Goal: Task Accomplishment & Management: Manage account settings

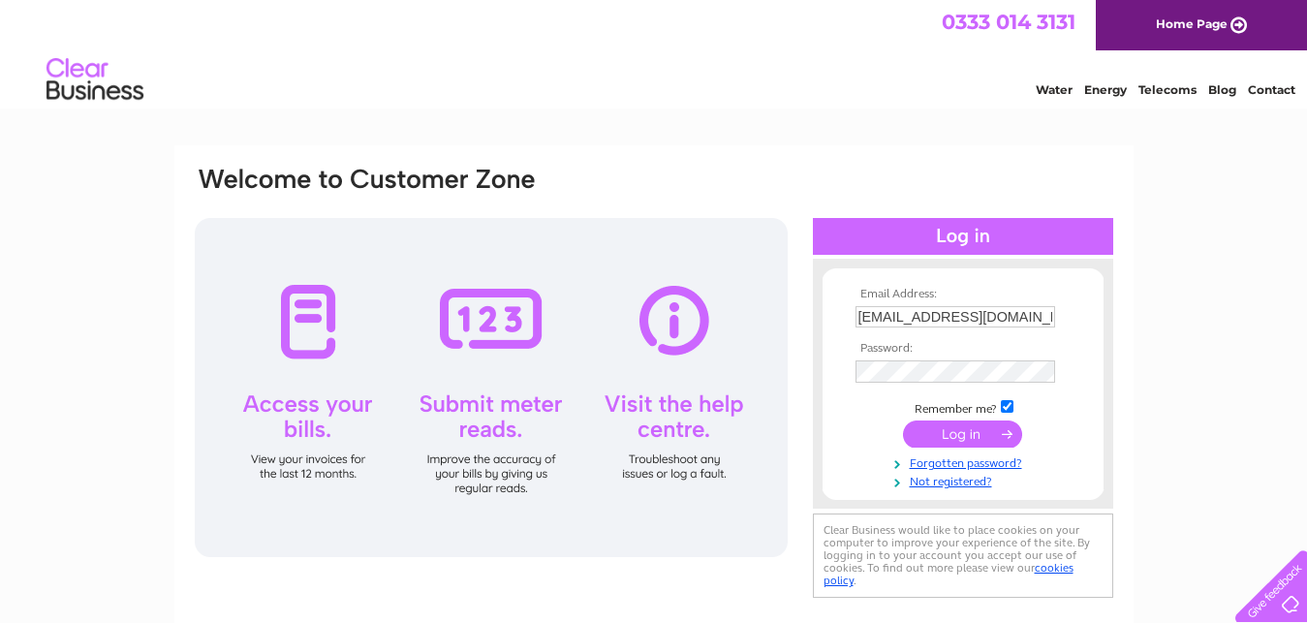
click at [956, 433] on input "submit" at bounding box center [962, 433] width 119 height 27
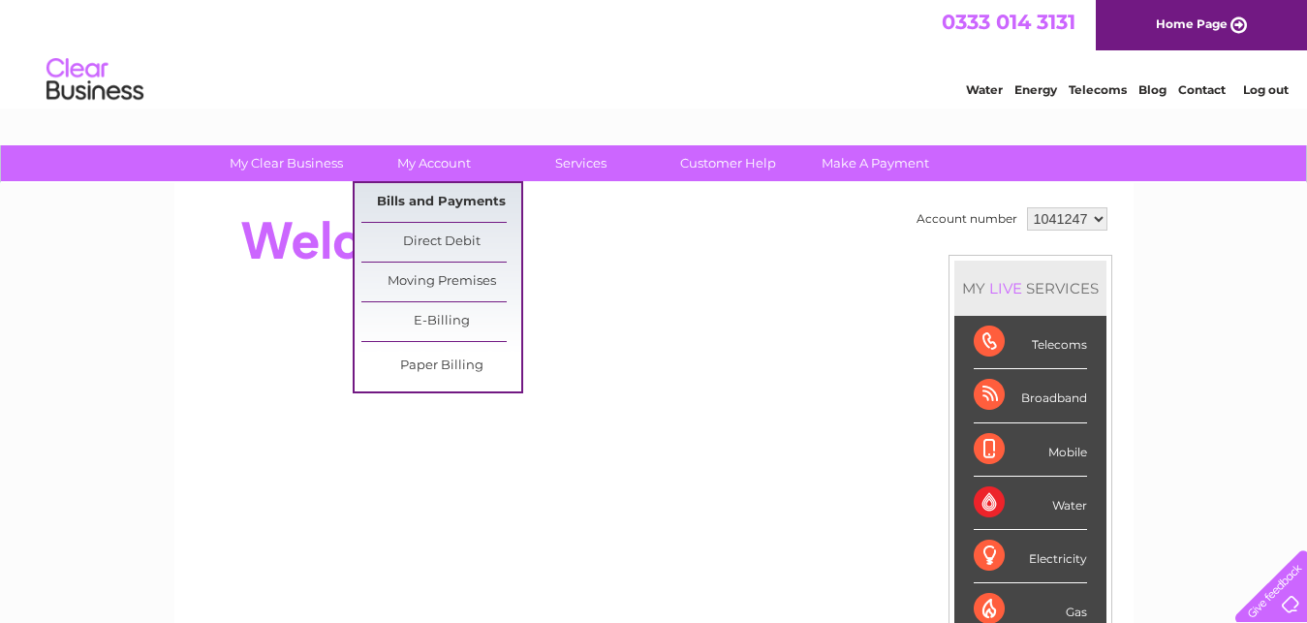
click at [434, 197] on link "Bills and Payments" at bounding box center [441, 202] width 160 height 39
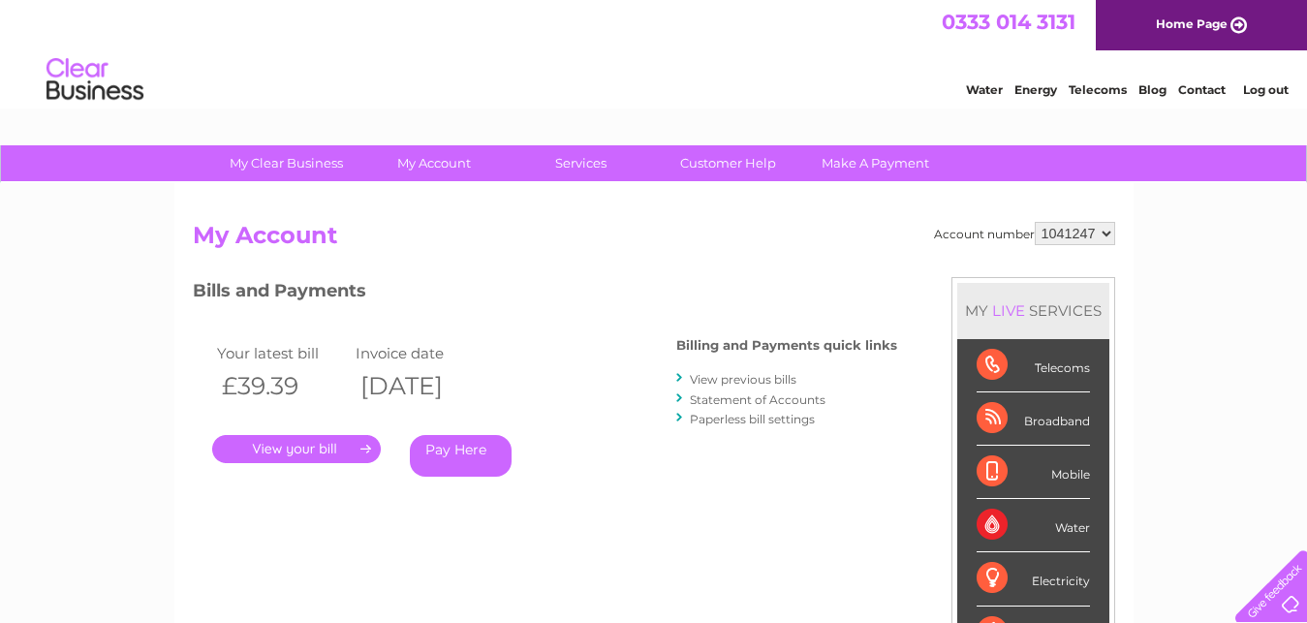
click at [1035, 222] on select "1041247" at bounding box center [1075, 233] width 80 height 23
click at [1106, 236] on select "1041247" at bounding box center [1075, 233] width 80 height 23
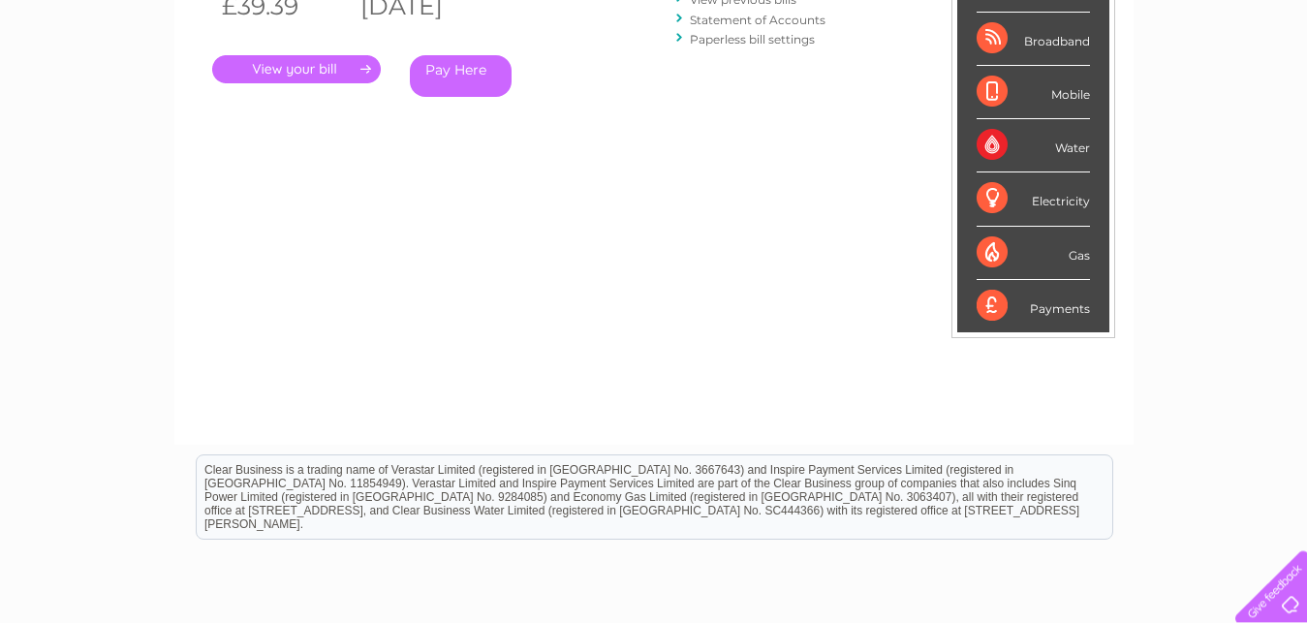
scroll to position [152, 0]
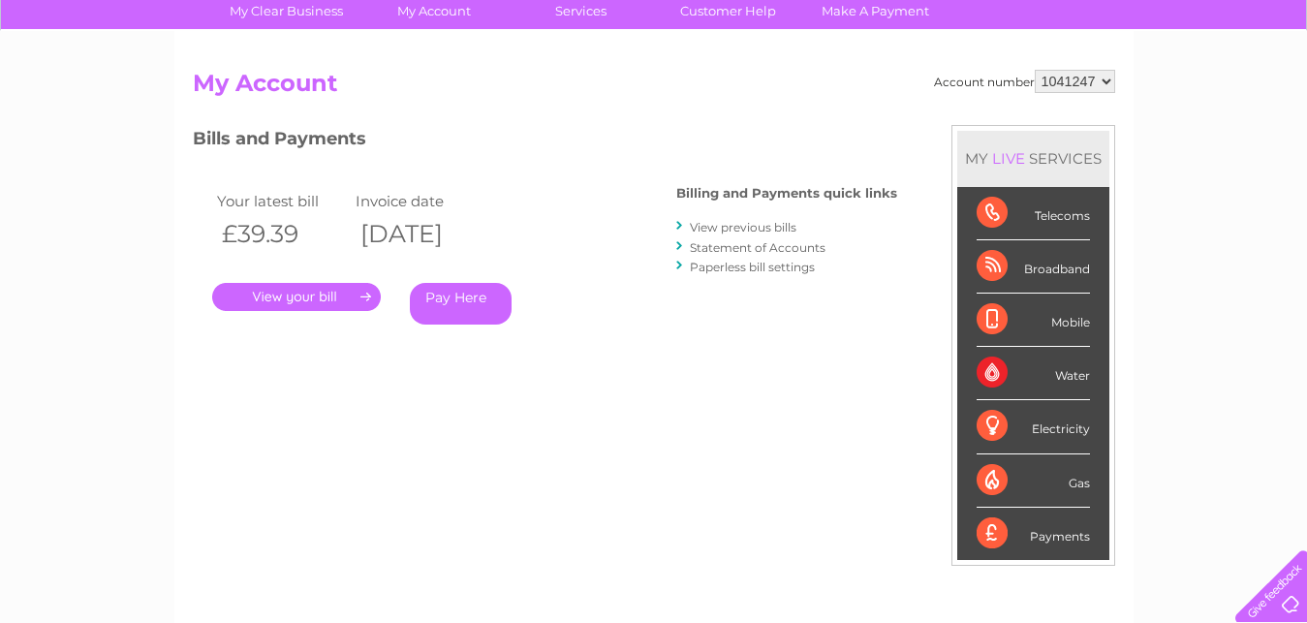
click at [326, 291] on link "." at bounding box center [296, 297] width 169 height 28
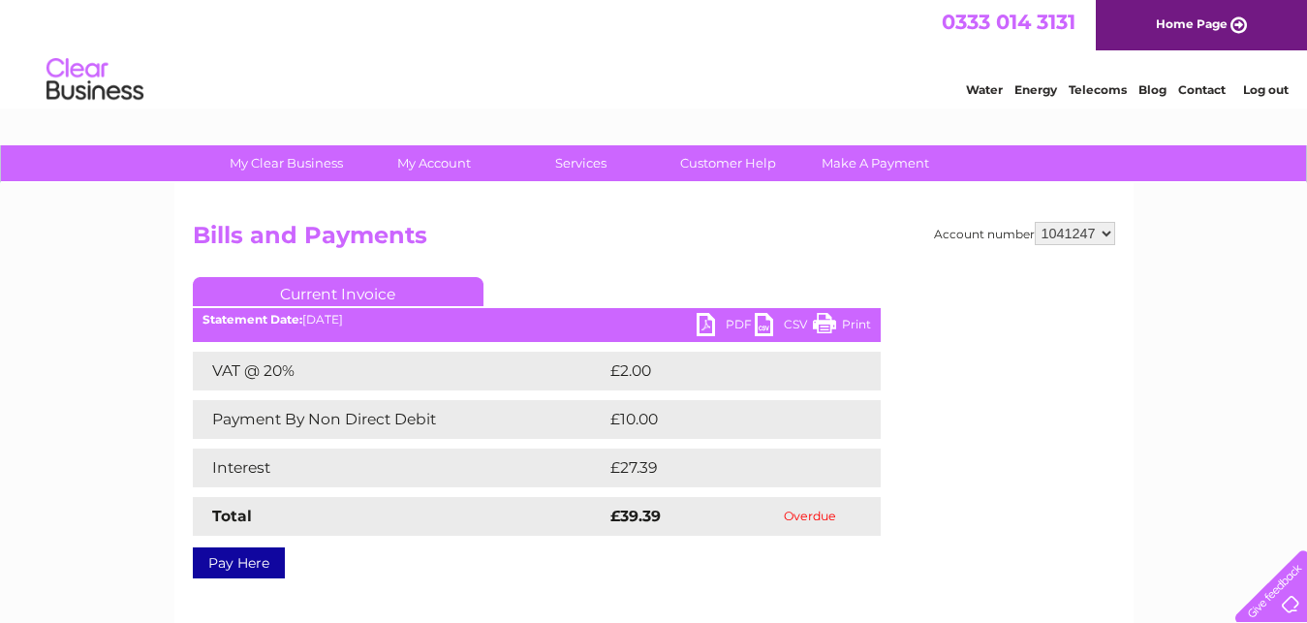
click at [1035, 222] on select "1041247" at bounding box center [1075, 233] width 80 height 23
click option "1041247" at bounding box center [0, 0] width 0 height 0
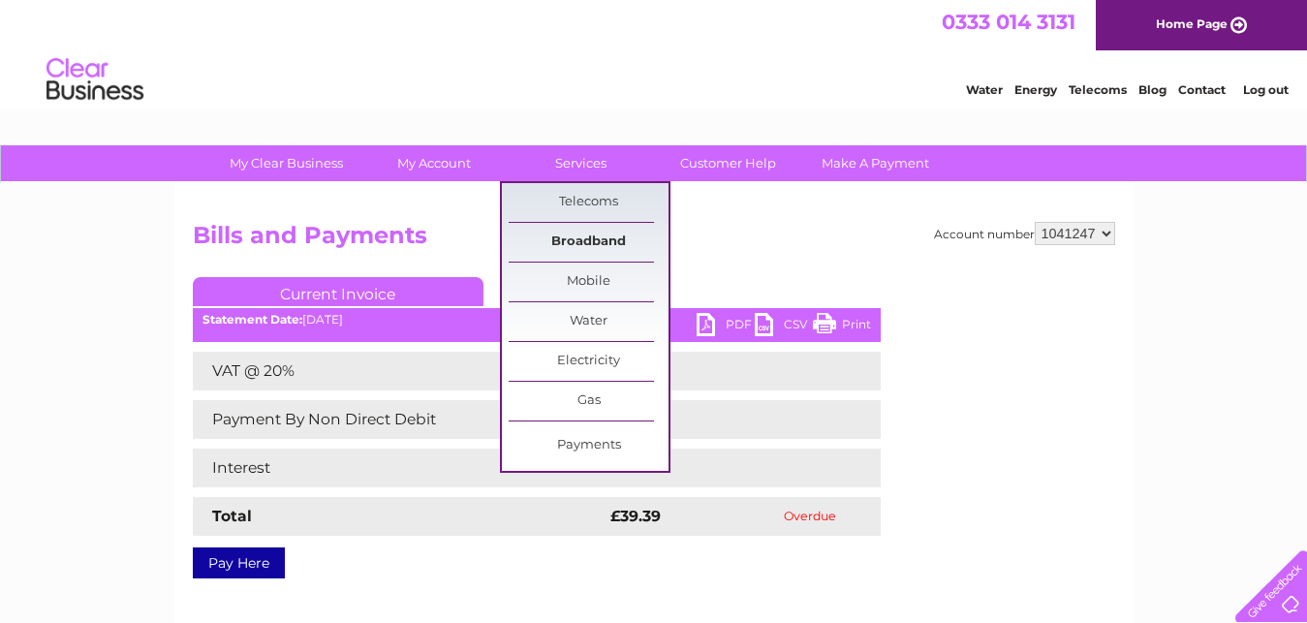
click at [579, 244] on link "Broadband" at bounding box center [589, 242] width 160 height 39
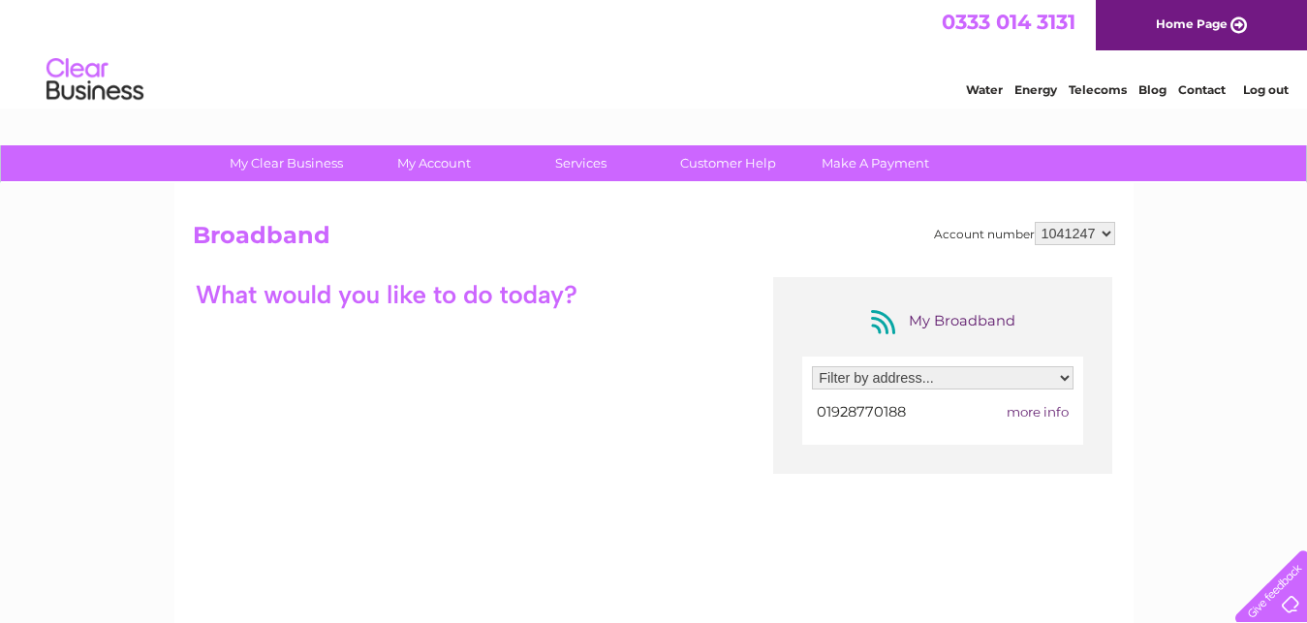
click at [812, 366] on select "Filter by address... 77 High Street, Runcorn, Cheshire, WA7 1AH" at bounding box center [943, 377] width 262 height 23
click at [1066, 383] on select "Filter by address... 77 High Street, Runcorn, Cheshire, WA7 1AH" at bounding box center [943, 377] width 262 height 23
click at [583, 482] on div "My Broadband Filter by address... 77 High Street, Runcorn, Cheshire, WA7 1AH 01…" at bounding box center [654, 466] width 922 height 378
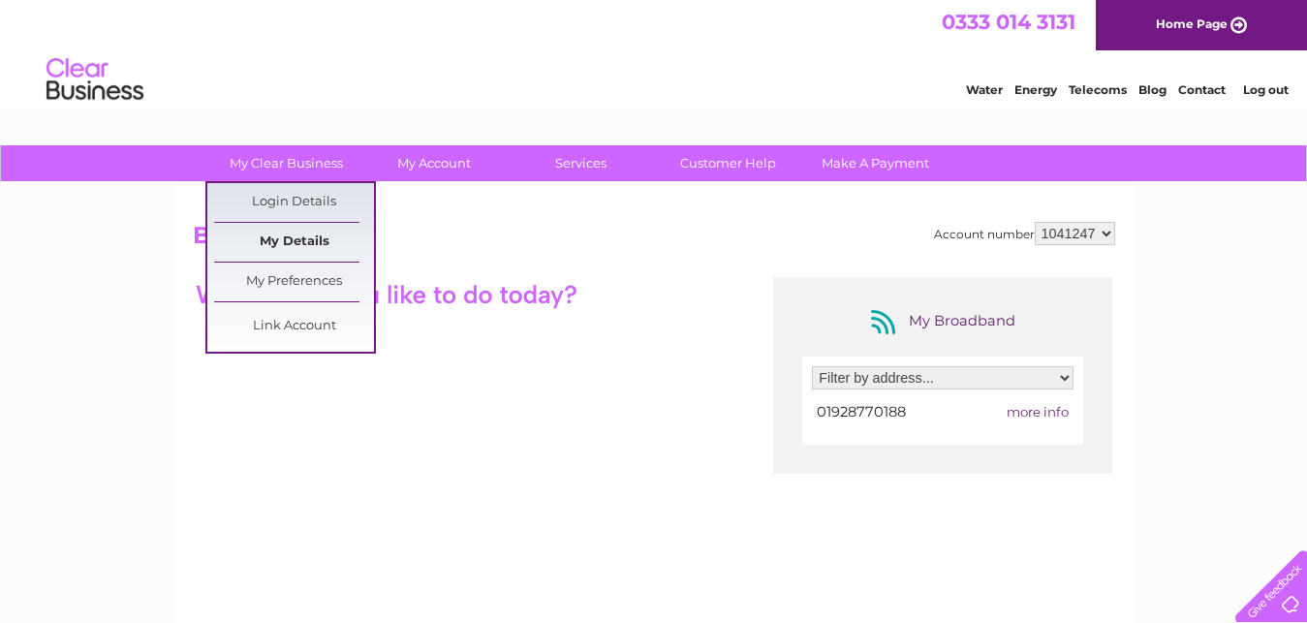
click at [274, 239] on link "My Details" at bounding box center [294, 242] width 160 height 39
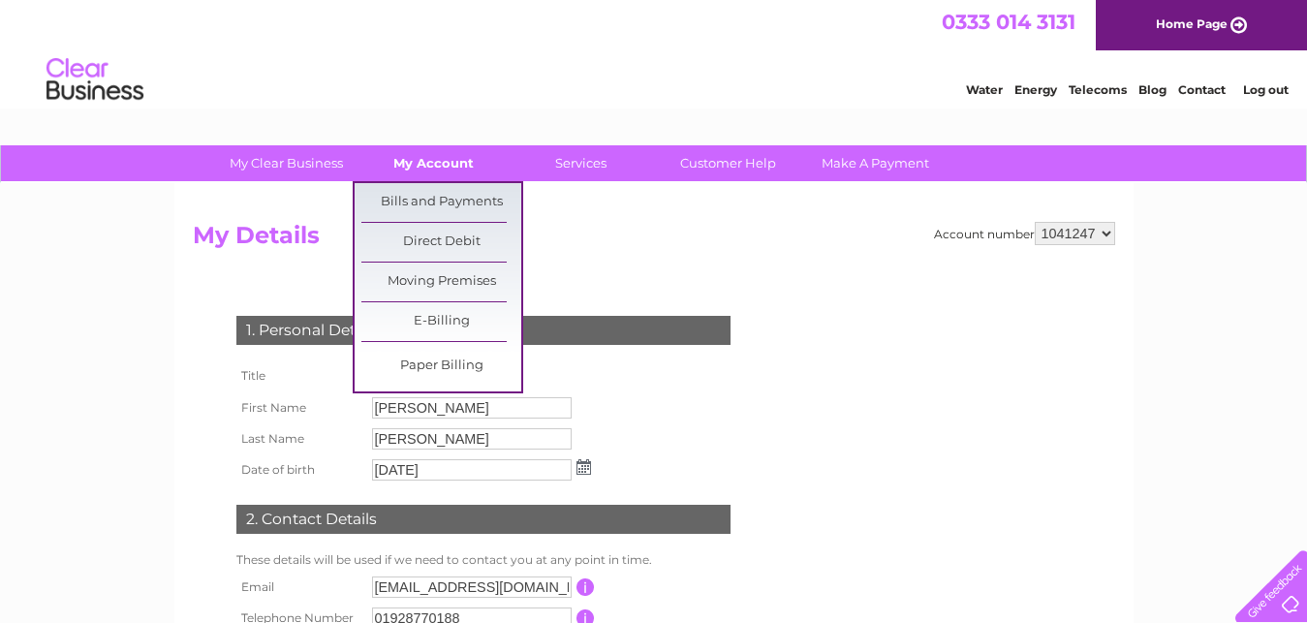
click at [430, 158] on link "My Account" at bounding box center [434, 163] width 160 height 36
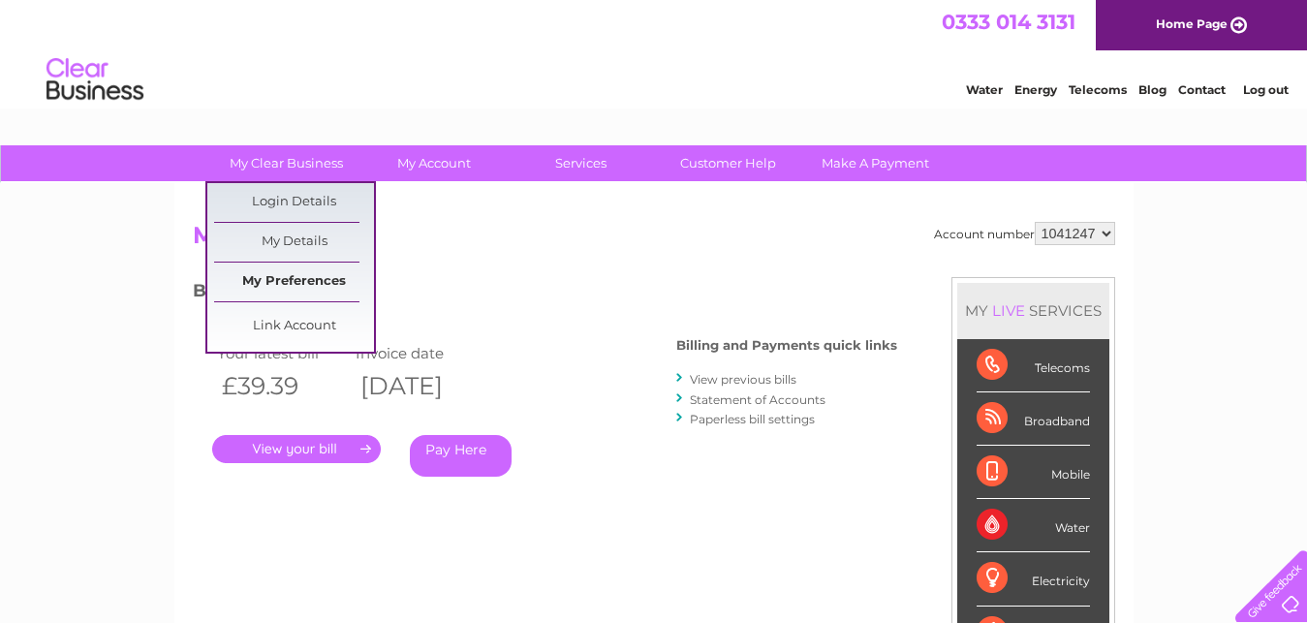
click at [264, 281] on link "My Preferences" at bounding box center [294, 282] width 160 height 39
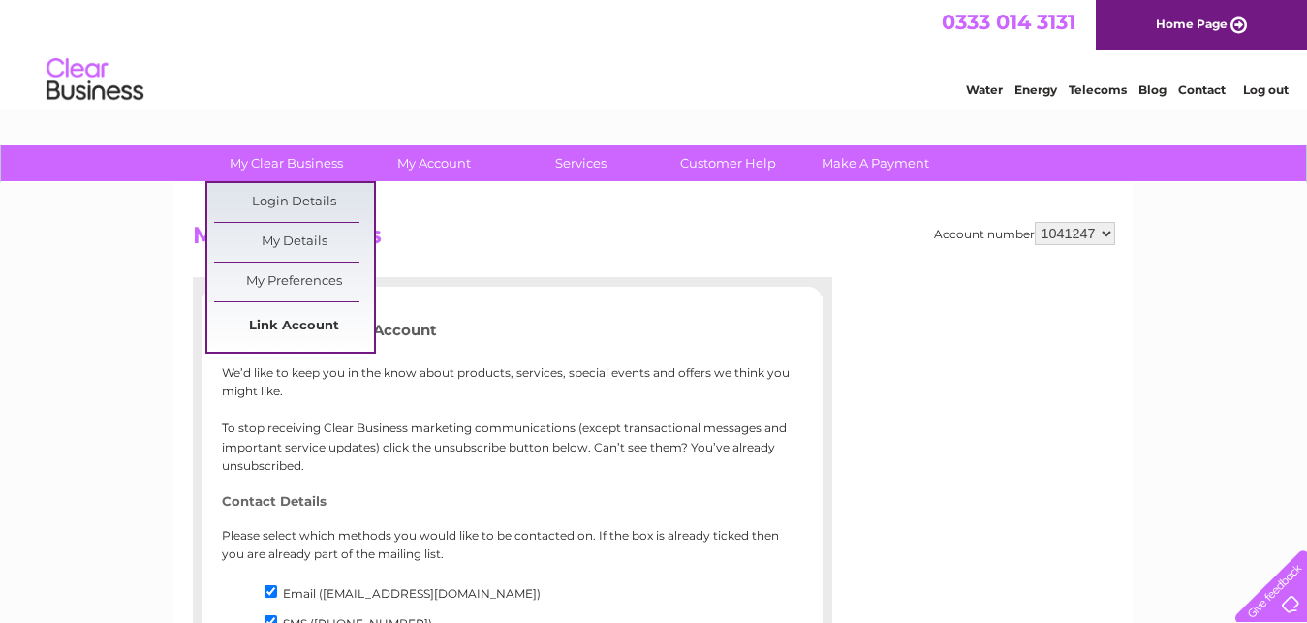
click at [296, 321] on link "Link Account" at bounding box center [294, 326] width 160 height 39
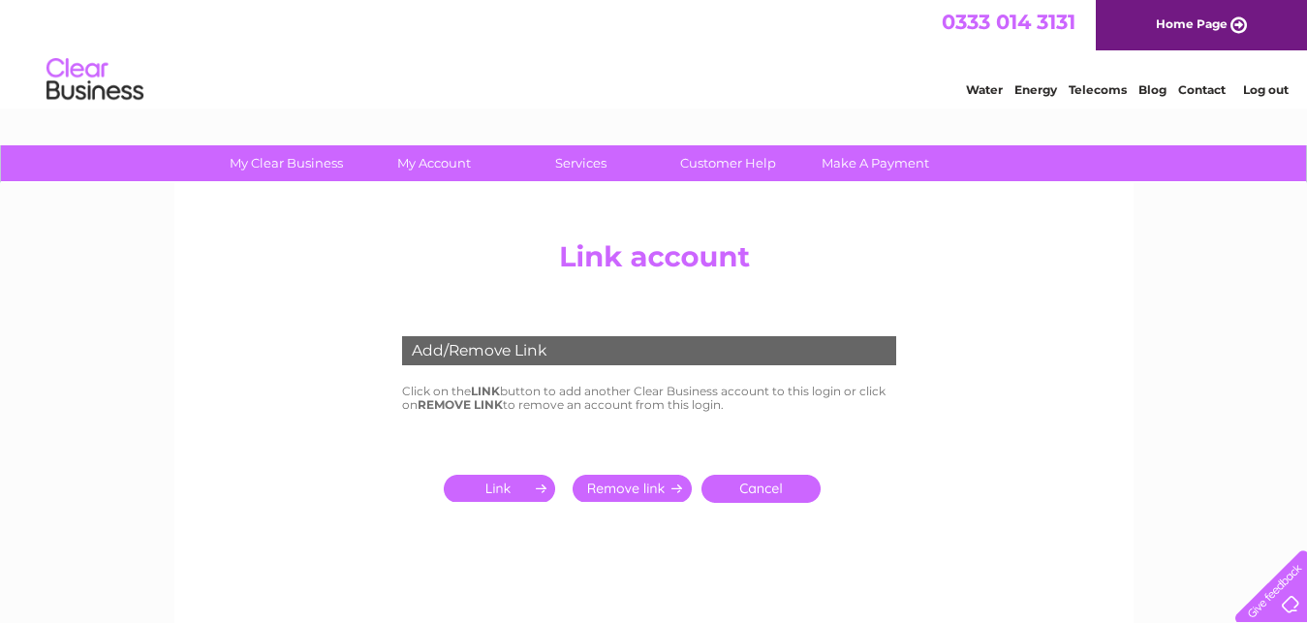
click at [496, 488] on input "submit" at bounding box center [503, 488] width 119 height 27
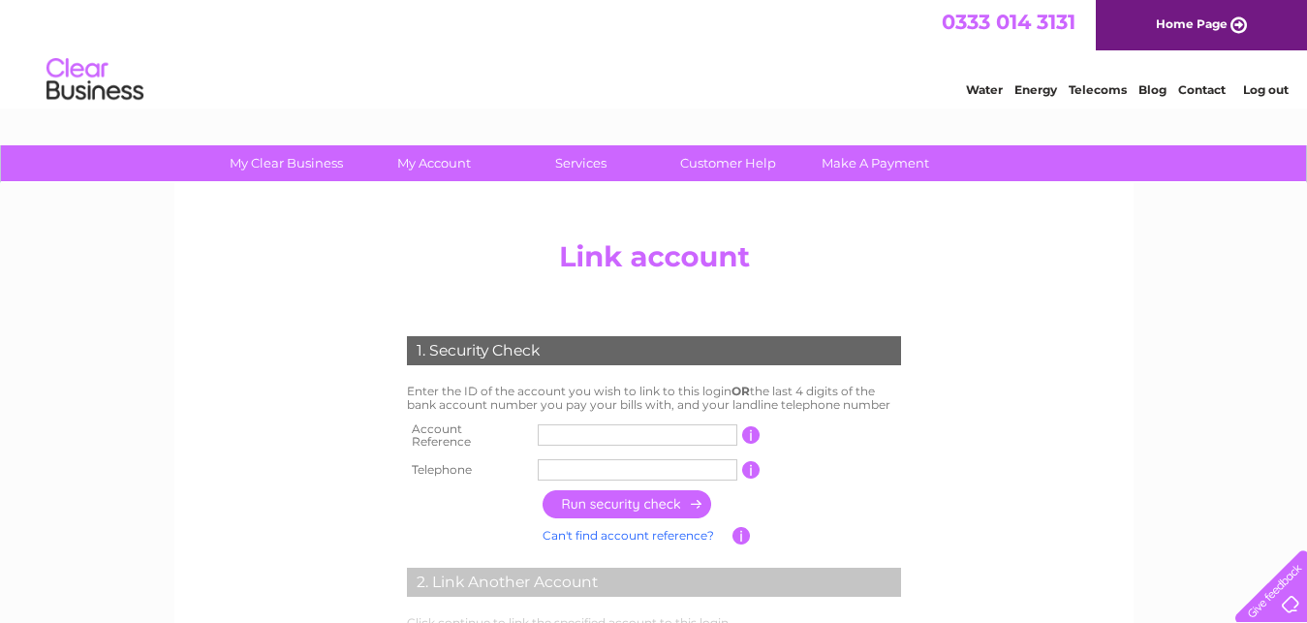
click at [547, 432] on input "text" at bounding box center [638, 434] width 200 height 21
type input "CB200198"
click at [567, 465] on input "text" at bounding box center [638, 469] width 200 height 21
type input "01928567492"
click at [650, 495] on input "button" at bounding box center [628, 504] width 171 height 28
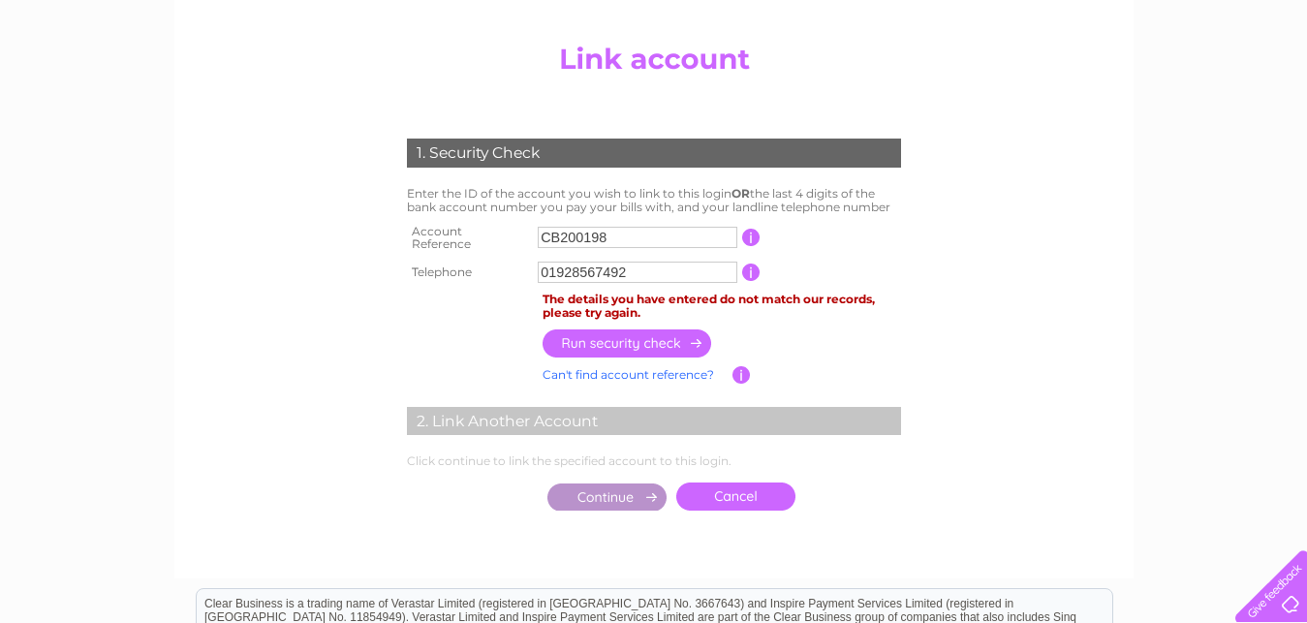
scroll to position [296, 0]
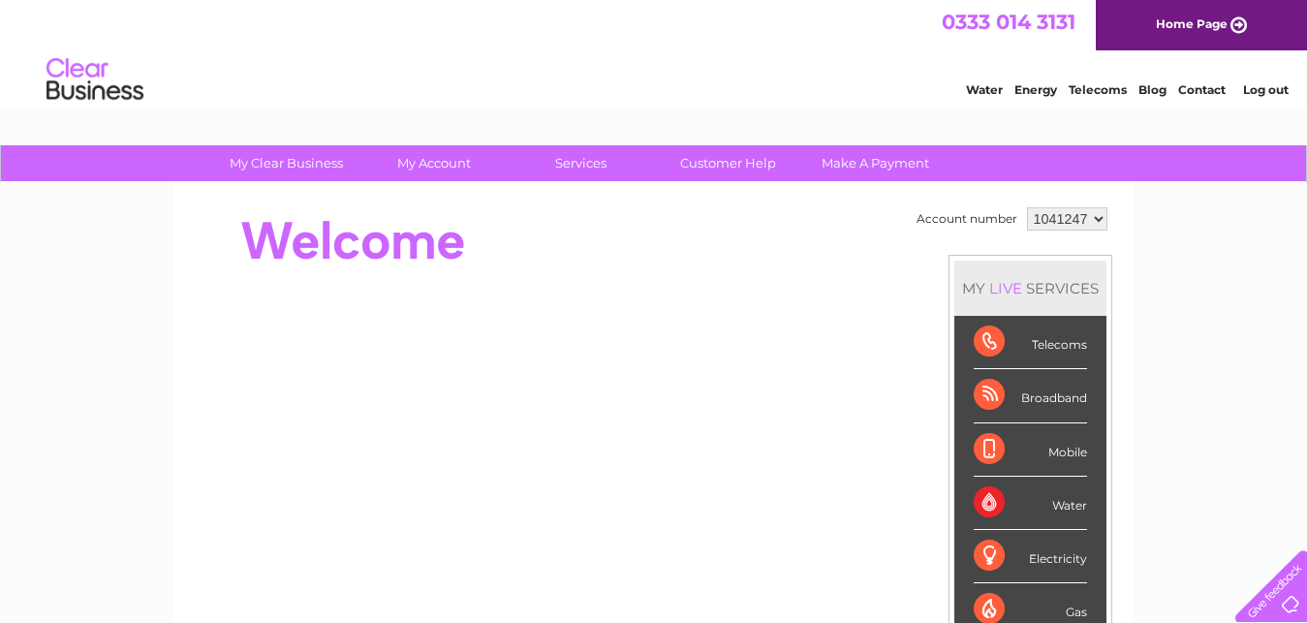
click at [1027, 207] on select "1041247" at bounding box center [1067, 218] width 80 height 23
click at [1090, 217] on select "1041247" at bounding box center [1067, 218] width 80 height 23
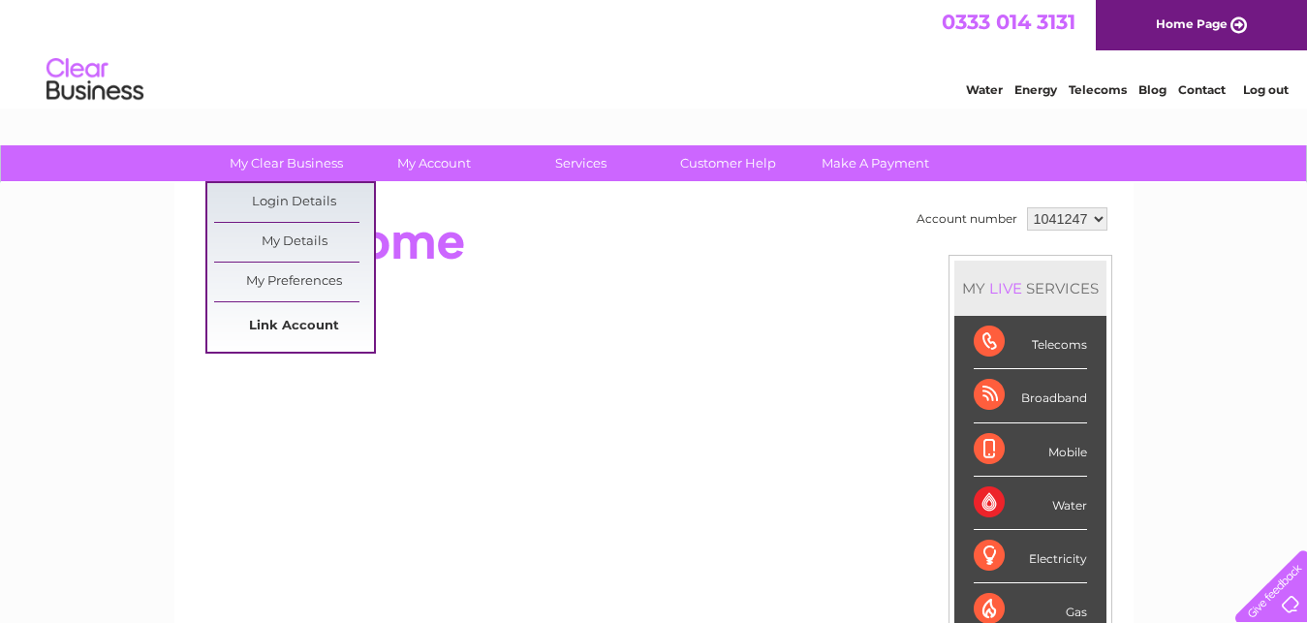
click at [275, 324] on link "Link Account" at bounding box center [294, 326] width 160 height 39
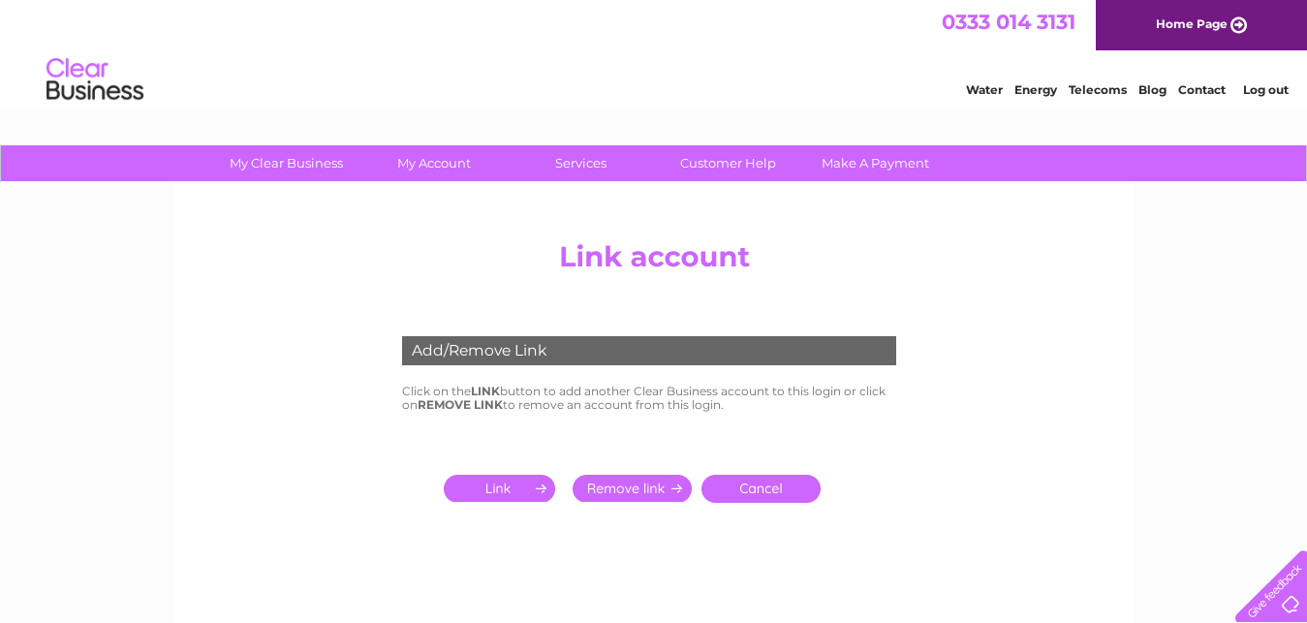
scroll to position [99, 0]
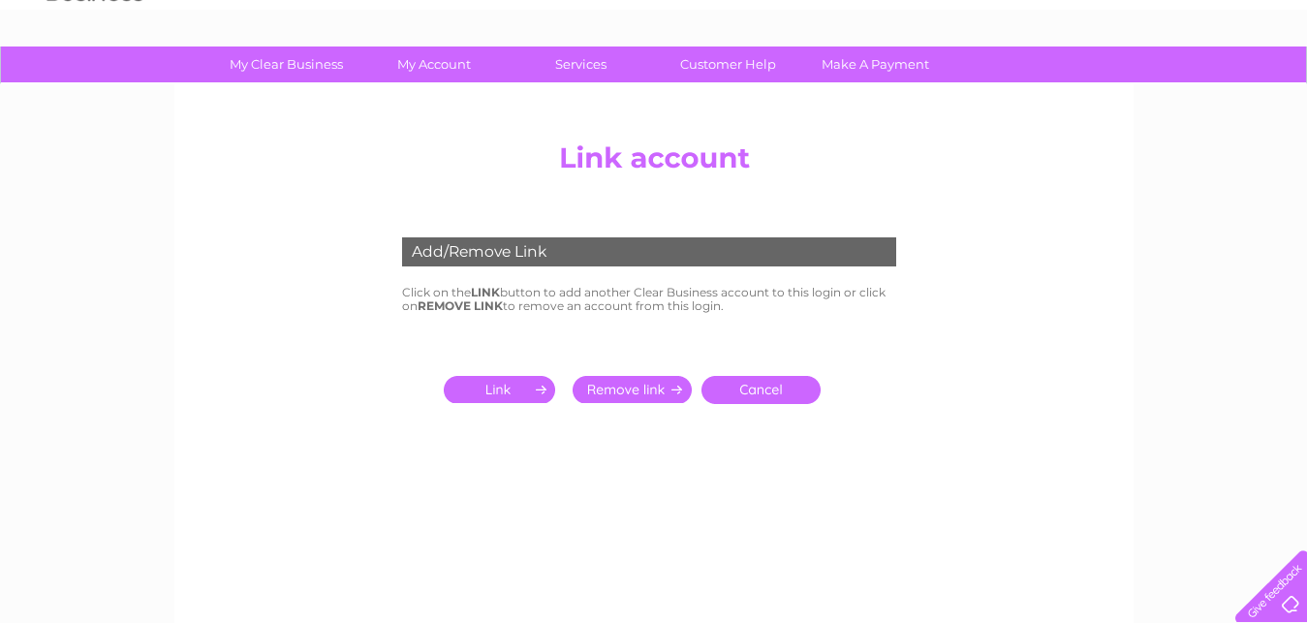
click at [487, 384] on input "submit" at bounding box center [503, 389] width 119 height 27
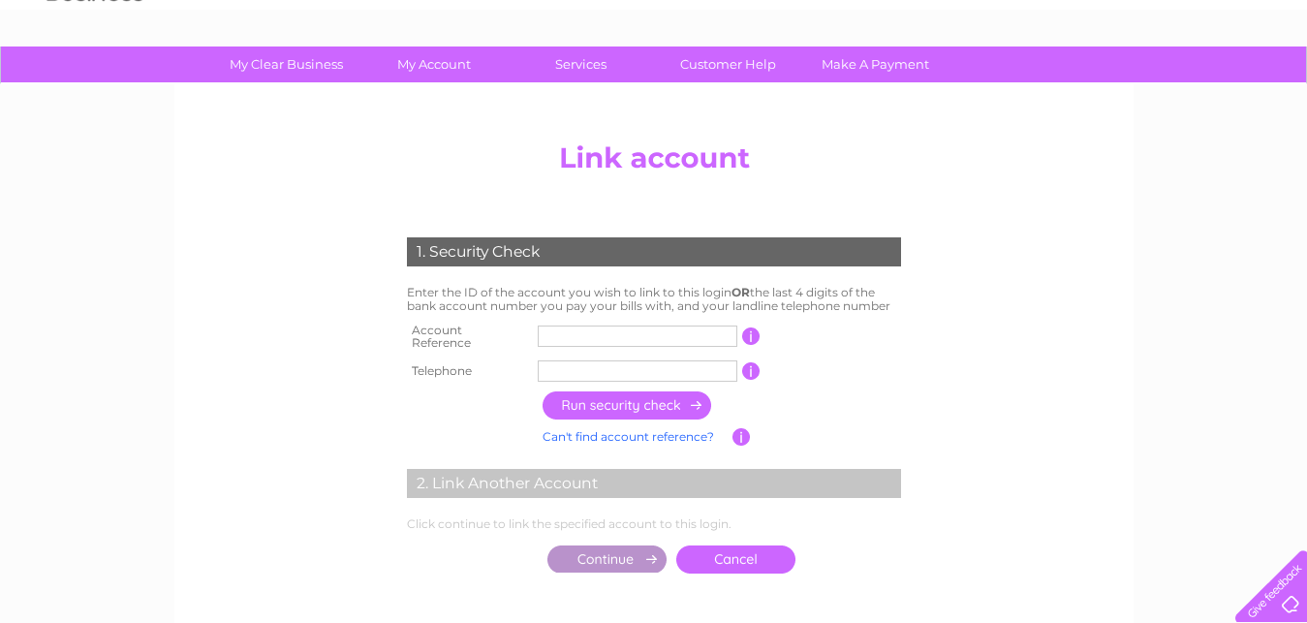
click at [553, 333] on input "text" at bounding box center [638, 336] width 200 height 21
type input "2001985"
click at [560, 364] on input "text" at bounding box center [638, 370] width 200 height 21
type input "01928567492"
click at [637, 392] on input "button" at bounding box center [628, 405] width 171 height 28
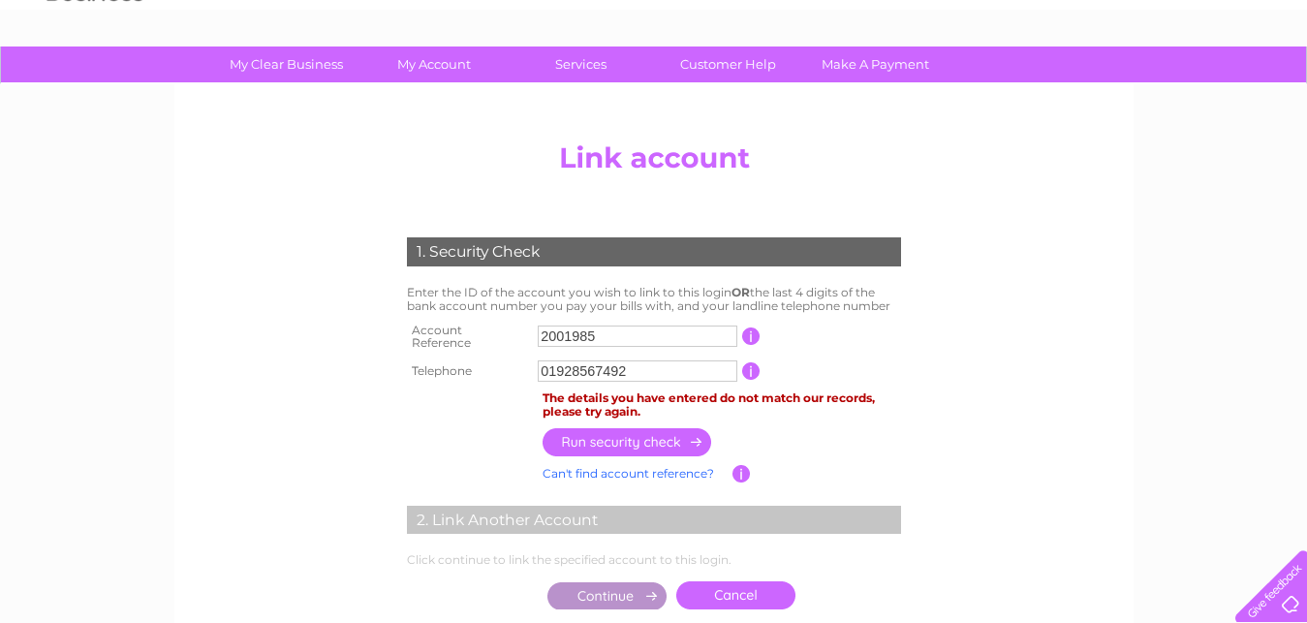
click at [576, 362] on input "01928567492" at bounding box center [638, 370] width 200 height 21
click at [746, 327] on input "button" at bounding box center [751, 335] width 18 height 17
click at [750, 330] on input "button" at bounding box center [751, 335] width 18 height 17
click at [750, 367] on input "button" at bounding box center [751, 370] width 18 height 17
click at [739, 466] on input "button" at bounding box center [741, 473] width 18 height 17
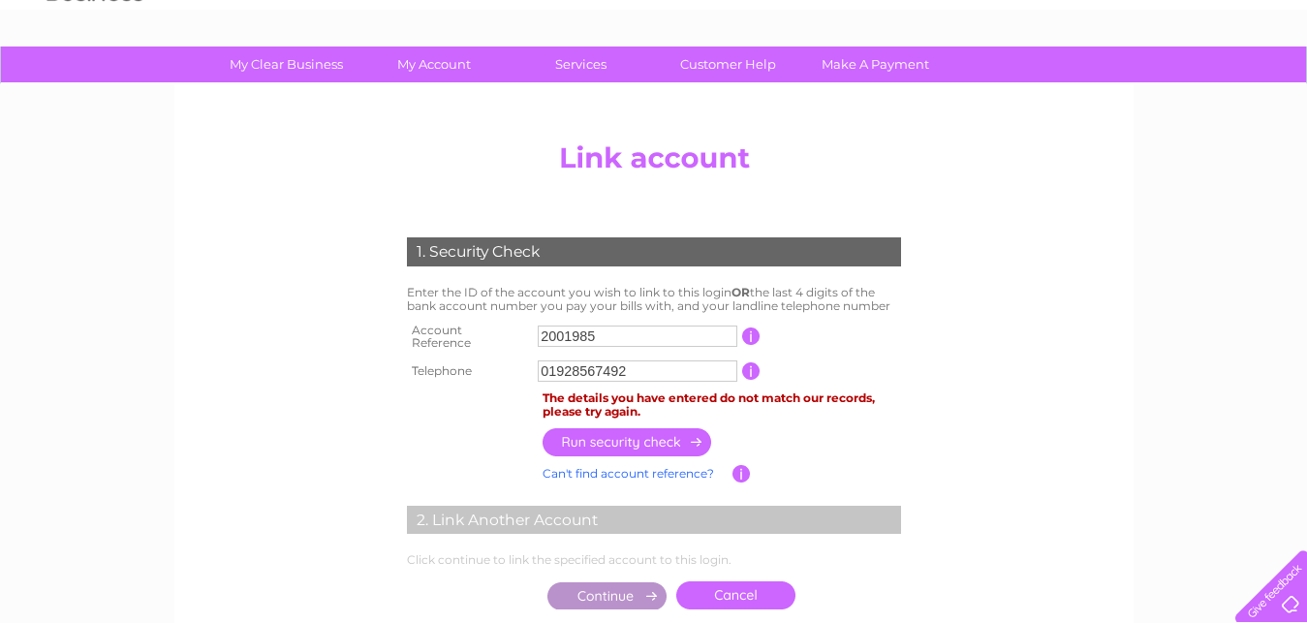
click at [609, 466] on link "Can't find account reference?" at bounding box center [628, 473] width 171 height 15
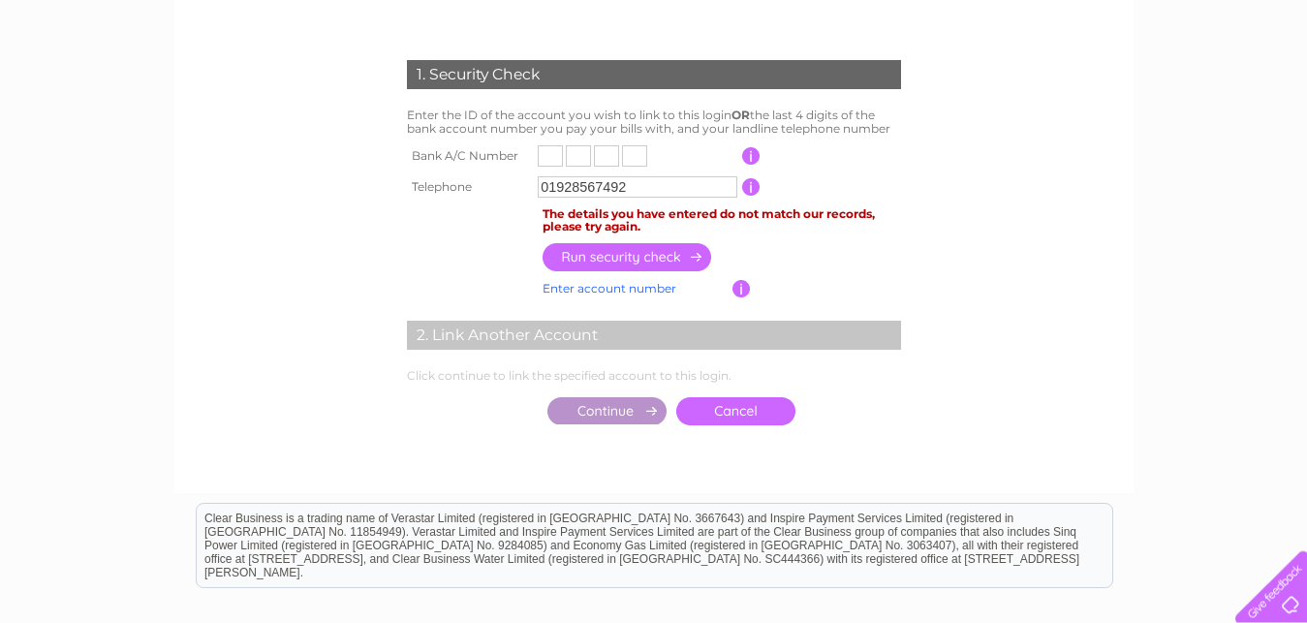
scroll to position [296, 0]
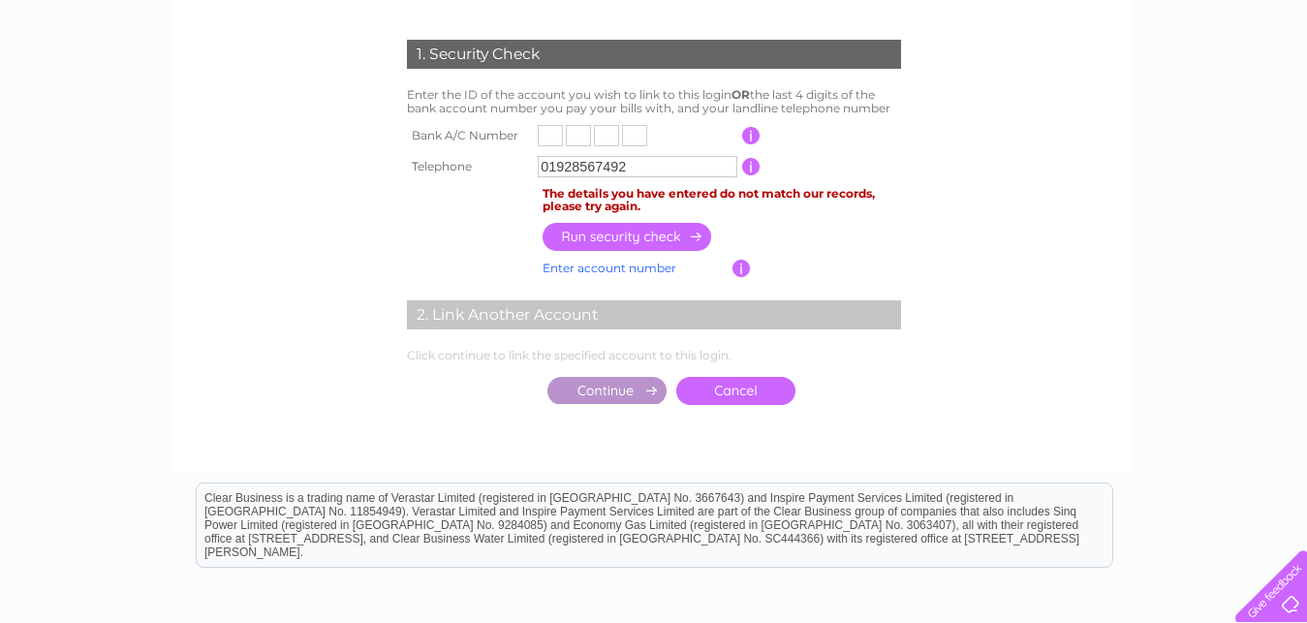
click at [739, 392] on link "Cancel" at bounding box center [735, 391] width 119 height 28
